Goal: Information Seeking & Learning: Learn about a topic

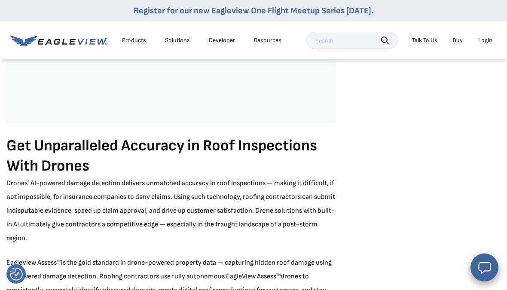
scroll to position [1592, 0]
click at [139, 37] on div "Products" at bounding box center [134, 41] width 24 height 8
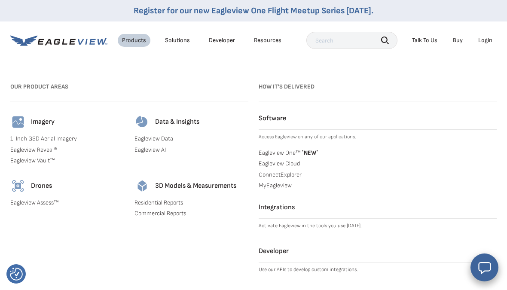
click at [30, 202] on link "Eagleview Assess™" at bounding box center [67, 203] width 114 height 8
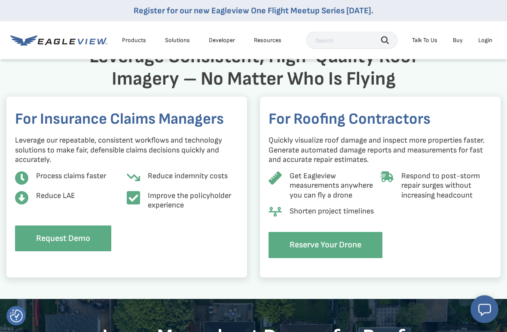
scroll to position [708, 0]
click at [341, 239] on link "Reserve Your Drone" at bounding box center [326, 245] width 114 height 26
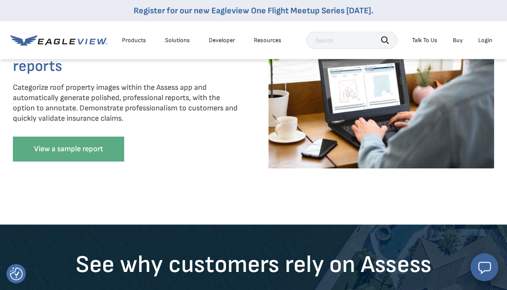
scroll to position [1393, 0]
click at [37, 150] on link "View a sample report" at bounding box center [68, 149] width 111 height 25
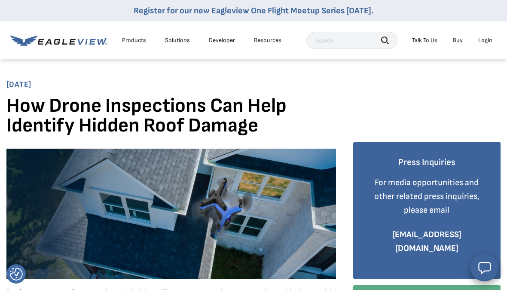
click at [183, 43] on div "Solutions" at bounding box center [177, 41] width 25 height 8
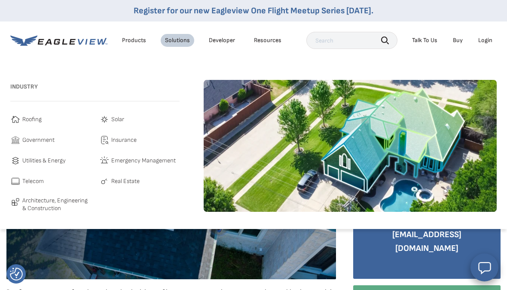
click at [43, 203] on span "Architecture, Engineering & Construction" at bounding box center [56, 204] width 68 height 15
click at [225, 43] on link "Developer" at bounding box center [222, 41] width 26 height 8
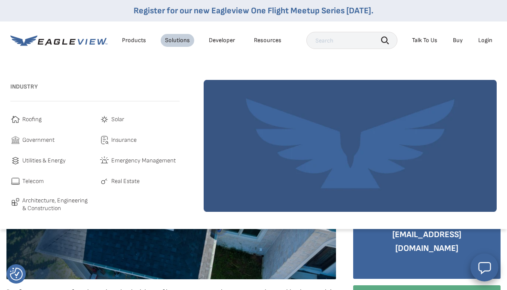
click at [138, 39] on div "Products" at bounding box center [134, 41] width 24 height 8
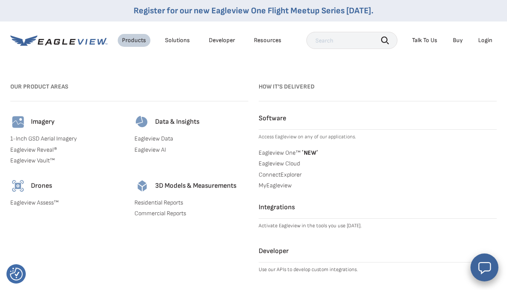
scroll to position [21, 0]
click at [43, 186] on h4 "Drones" at bounding box center [41, 186] width 21 height 9
click at [49, 200] on link "Eagleview Assess™" at bounding box center [67, 203] width 114 height 8
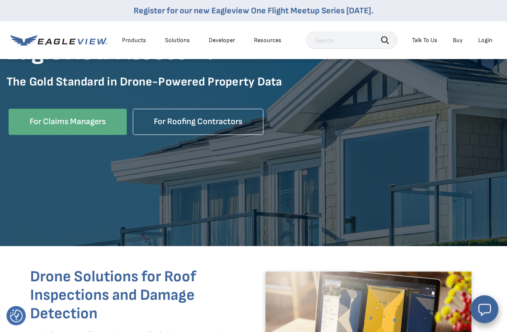
scroll to position [158, 0]
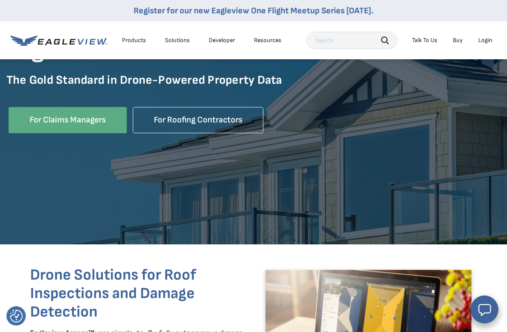
click at [52, 125] on link "For Claims Managers" at bounding box center [68, 120] width 118 height 26
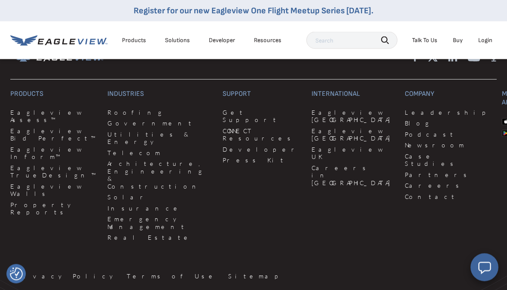
scroll to position [3401, 0]
